Goal: Task Accomplishment & Management: Use online tool/utility

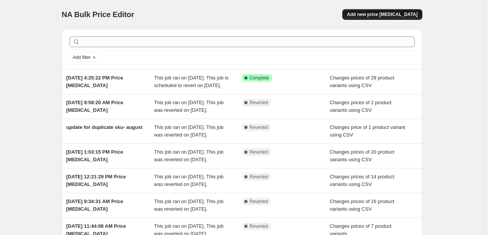
click at [396, 14] on span "Add new price [MEDICAL_DATA]" at bounding box center [382, 14] width 71 height 6
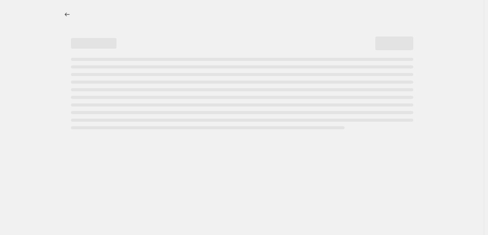
select select "percentage"
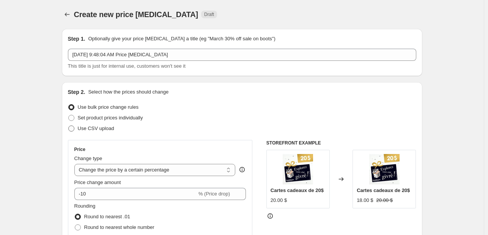
click at [104, 127] on span "Use CSV upload" at bounding box center [96, 128] width 36 height 6
click at [69, 126] on input "Use CSV upload" at bounding box center [68, 125] width 0 height 0
radio input "true"
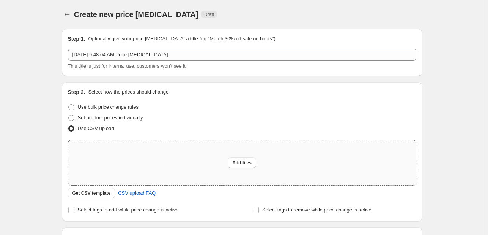
click at [257, 170] on div "Add files" at bounding box center [242, 162] width 348 height 45
type input "C:\fakepath\Changement de prix 2025 - rerun.csv"
drag, startPoint x: 438, startPoint y: 80, endPoint x: 430, endPoint y: 81, distance: 8.1
click at [438, 80] on div "Create new price [MEDICAL_DATA]. This page is ready Create new price [MEDICAL_D…" at bounding box center [242, 169] width 484 height 339
click at [197, 164] on div "Add files" at bounding box center [242, 162] width 348 height 45
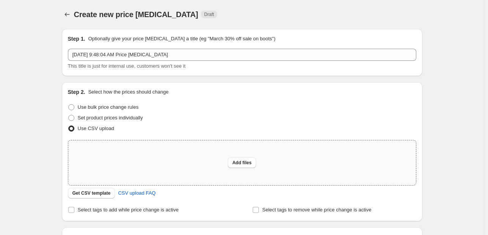
type input "C:\fakepath\Changement de prix 2025 - rerun.csv"
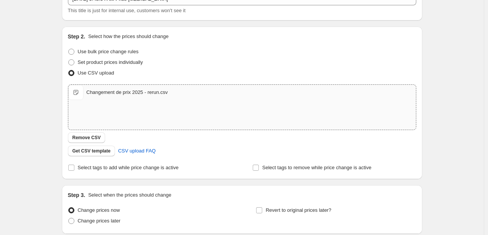
scroll to position [114, 0]
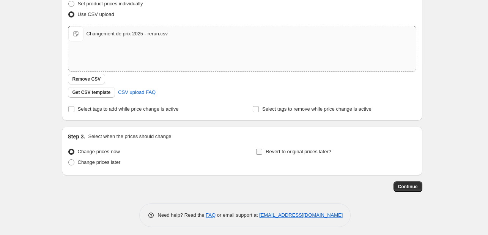
click at [285, 152] on span "Revert to original prices later?" at bounding box center [299, 151] width 66 height 6
click at [262, 152] on input "Revert to original prices later?" at bounding box center [259, 151] width 6 height 6
checkbox input "true"
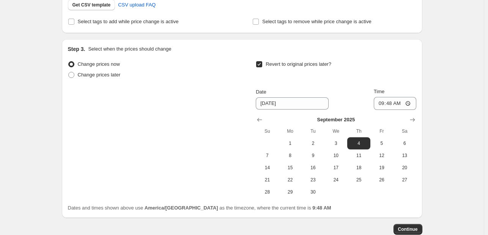
scroll to position [228, 0]
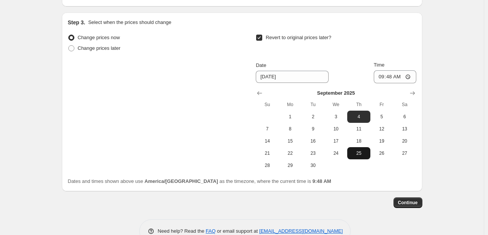
click at [364, 153] on span "25" at bounding box center [358, 153] width 17 height 6
type input "[DATE]"
click at [383, 75] on input "09:48" at bounding box center [395, 76] width 43 height 13
type input "08:30"
click at [410, 200] on span "Continue" at bounding box center [408, 202] width 20 height 6
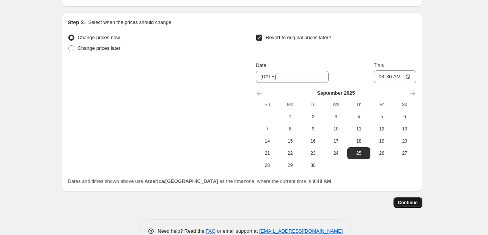
scroll to position [0, 0]
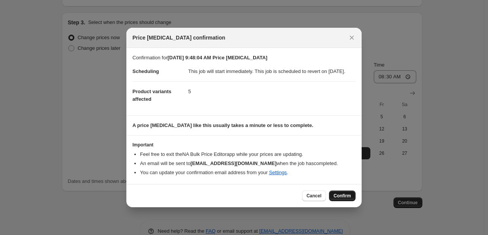
click at [344, 198] on span "Confirm" at bounding box center [342, 195] width 17 height 6
